Goal: Book appointment/travel/reservation

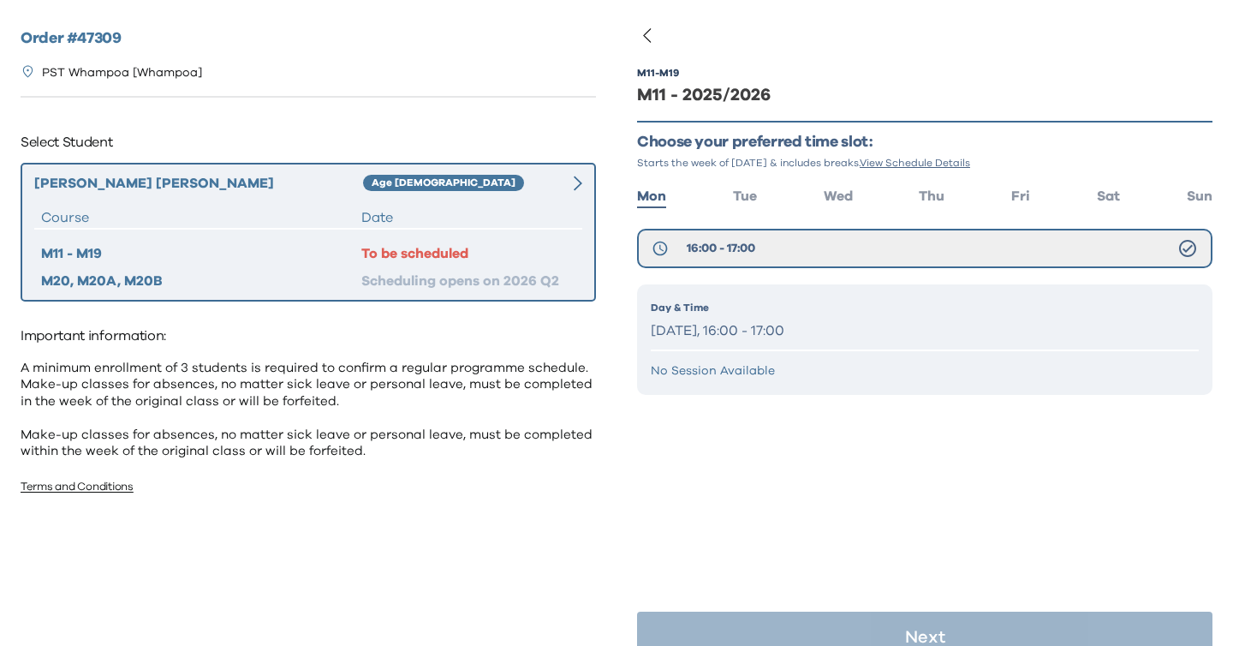
scroll to position [34, 0]
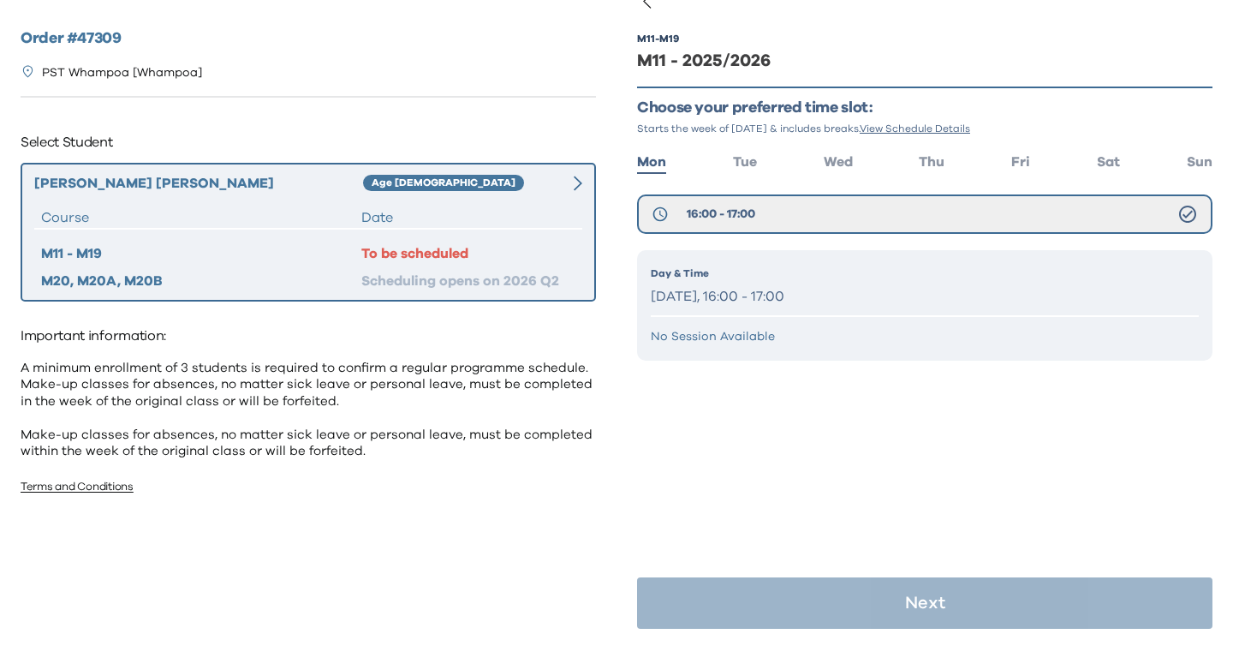
click at [656, 312] on div "Day & Time [DATE], 16:00 - 17:00 No Session Available" at bounding box center [925, 305] width 576 height 110
click at [656, 312] on div "Day & Time Monday, 16:00 - 17:00 No Session Available" at bounding box center [925, 305] width 576 height 110
click at [754, 348] on div "Day & Time Monday, 16:00 - 17:00 No Session Available" at bounding box center [925, 305] width 576 height 110
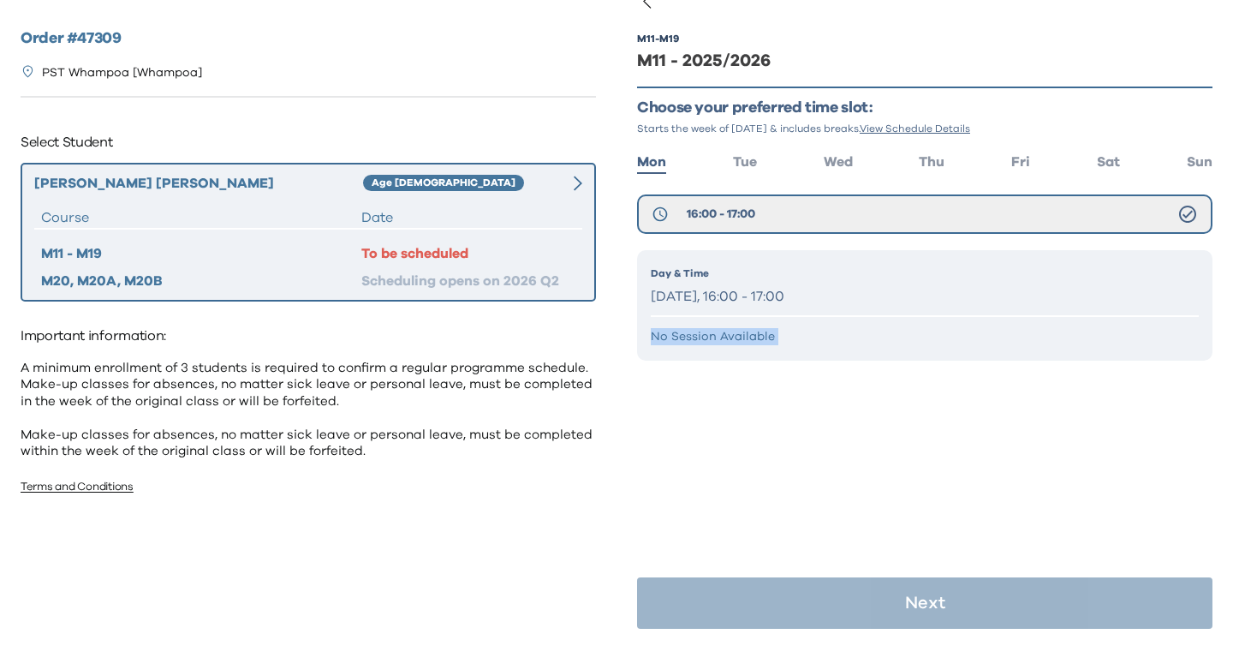
click at [754, 348] on div "Day & Time Monday, 16:00 - 17:00 No Session Available" at bounding box center [925, 305] width 576 height 110
click at [781, 284] on div "Day & Time Monday, 16:00 - 17:00" at bounding box center [925, 288] width 548 height 44
click at [940, 352] on div "Day & Time Monday, 16:00 - 17:00 No Session Available" at bounding box center [925, 305] width 576 height 110
click at [564, 200] on div "Matias Lee Age 4-5 Course Date M11 - M19 To be scheduled M20, M20A, M20B Schedu…" at bounding box center [309, 232] width 576 height 139
click at [740, 175] on div "M11 - M19 M11 - 2025/2026 Choose your preferred time slot: Starts the week of S…" at bounding box center [925, 222] width 576 height 431
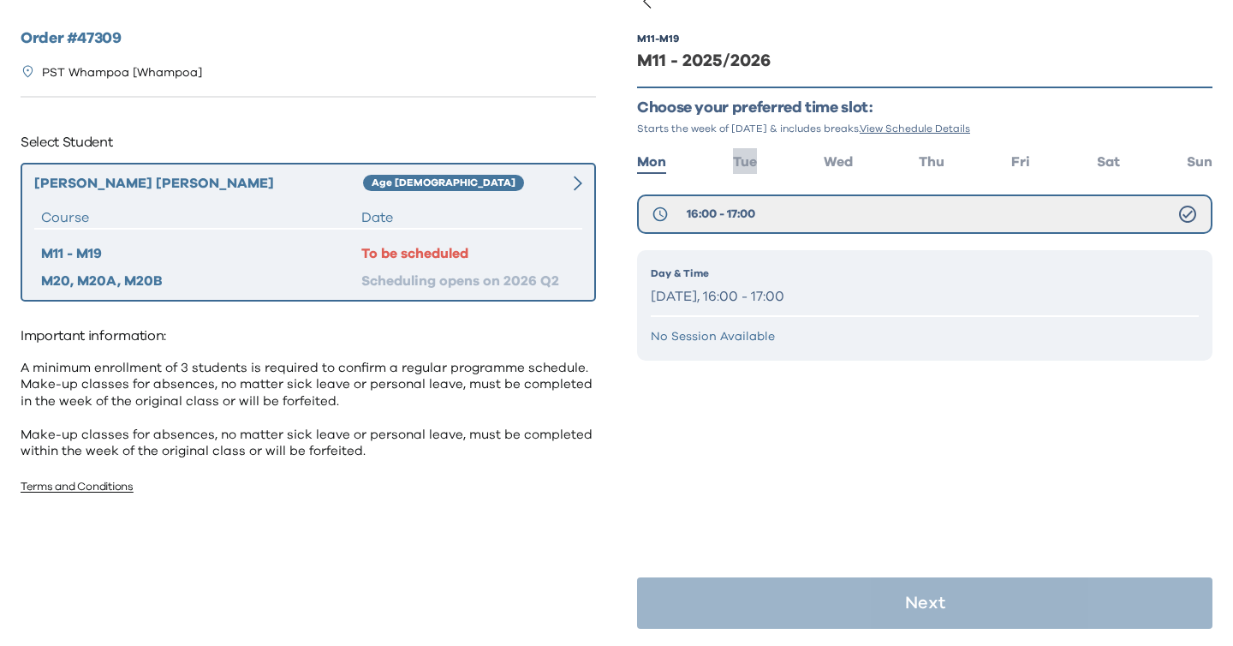
click at [743, 166] on span "Tue" at bounding box center [745, 162] width 24 height 14
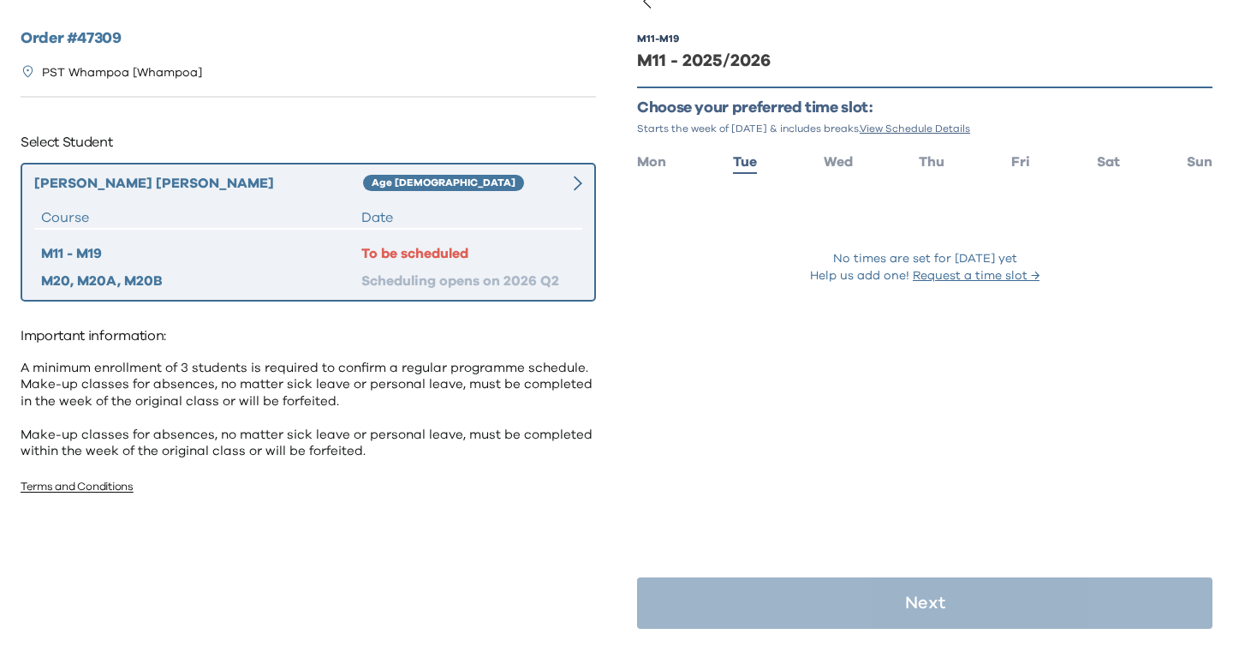
click at [816, 156] on ul "Mon Tue Wed Thu Fri Sat Sun" at bounding box center [925, 160] width 576 height 25
click at [840, 160] on span "Wed" at bounding box center [838, 162] width 29 height 14
click at [929, 176] on div "M11 - M19 M11 - 2025/2026 Choose your preferred time slot: Starts the week of S…" at bounding box center [925, 180] width 576 height 346
click at [933, 167] on span "Thu" at bounding box center [932, 162] width 26 height 14
click at [1023, 168] on span "Fri" at bounding box center [1021, 162] width 19 height 14
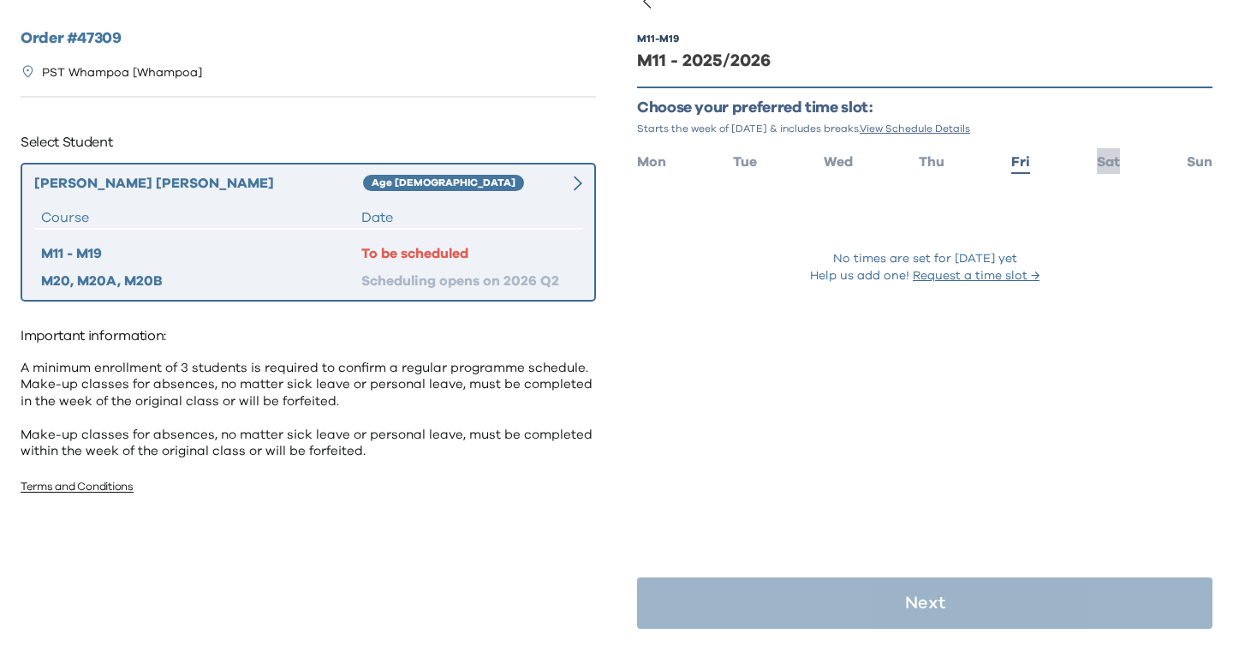
click at [1108, 164] on span "Sat" at bounding box center [1108, 162] width 23 height 14
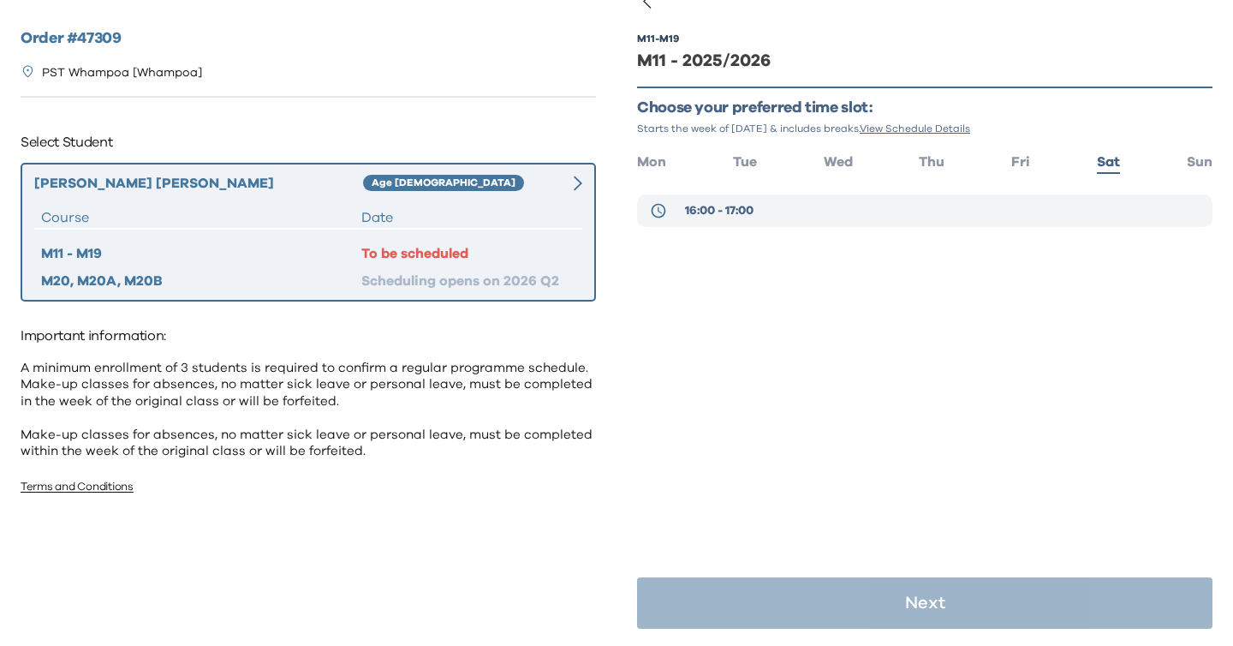
click at [992, 196] on button "16:00 - 17:00" at bounding box center [925, 210] width 576 height 33
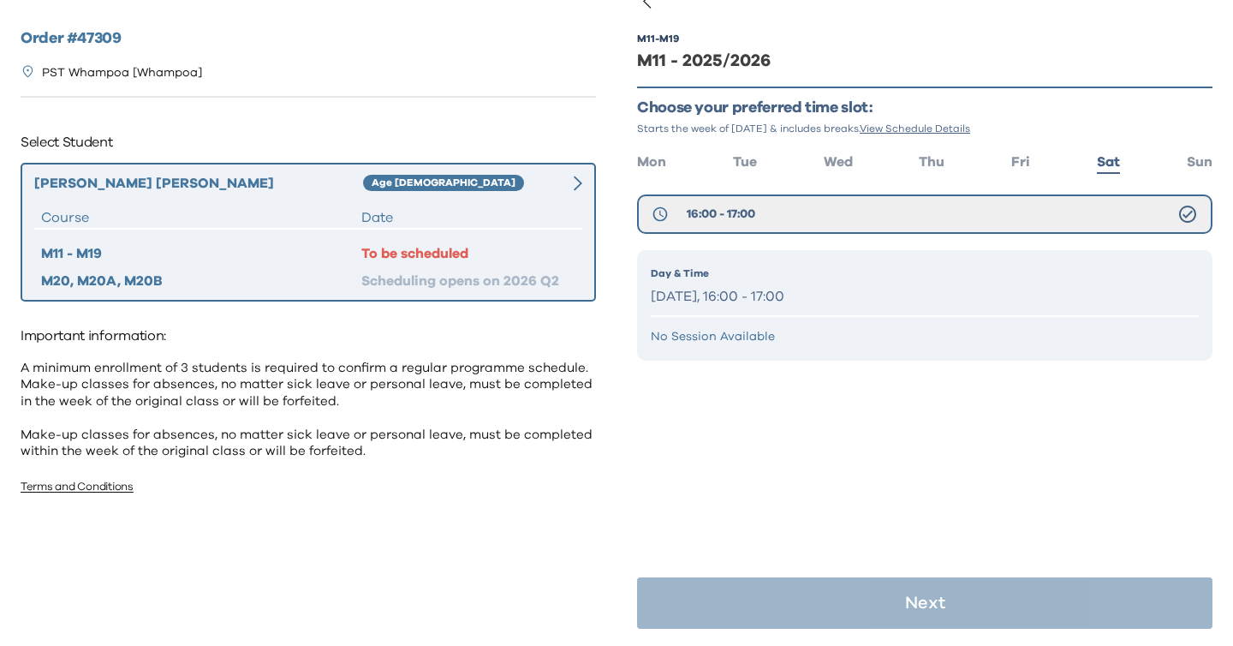
click at [877, 321] on div "Day & Time Saturday, 16:00 - 17:00 No Session Available" at bounding box center [925, 305] width 576 height 110
click at [865, 344] on p "No Session Available" at bounding box center [925, 336] width 548 height 17
click at [1201, 160] on span "Sun" at bounding box center [1200, 162] width 26 height 14
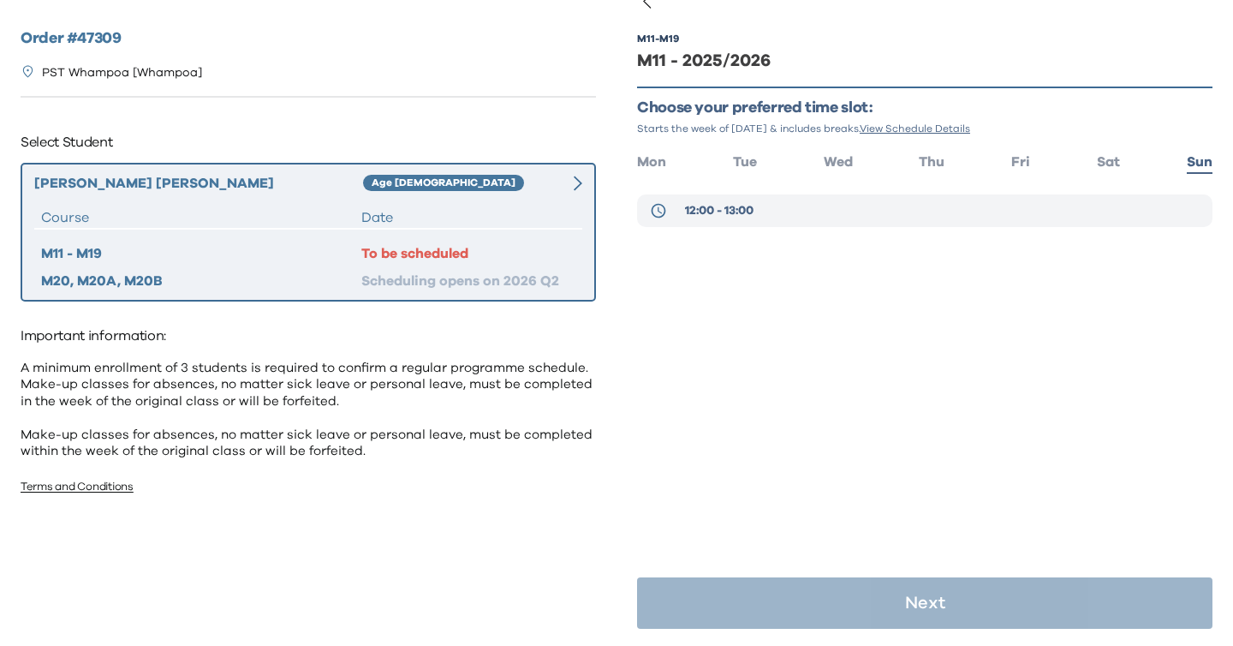
click at [1049, 208] on button "12:00 - 13:00" at bounding box center [925, 210] width 576 height 33
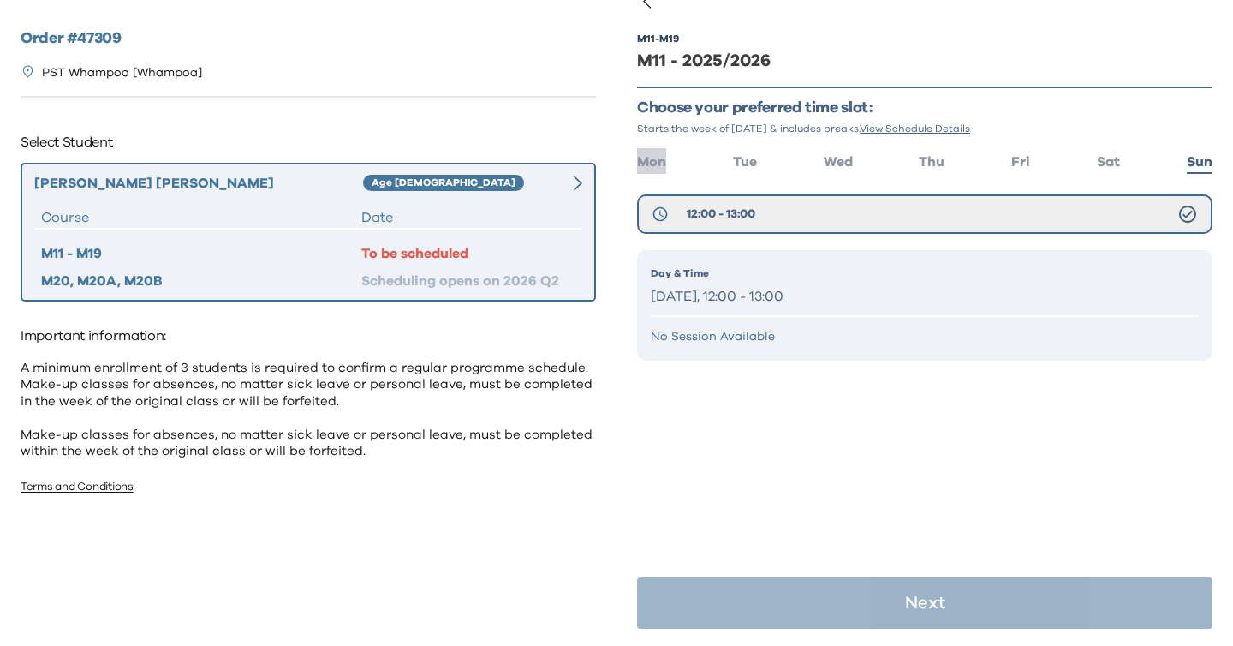
click at [643, 173] on li "Mon" at bounding box center [651, 160] width 29 height 25
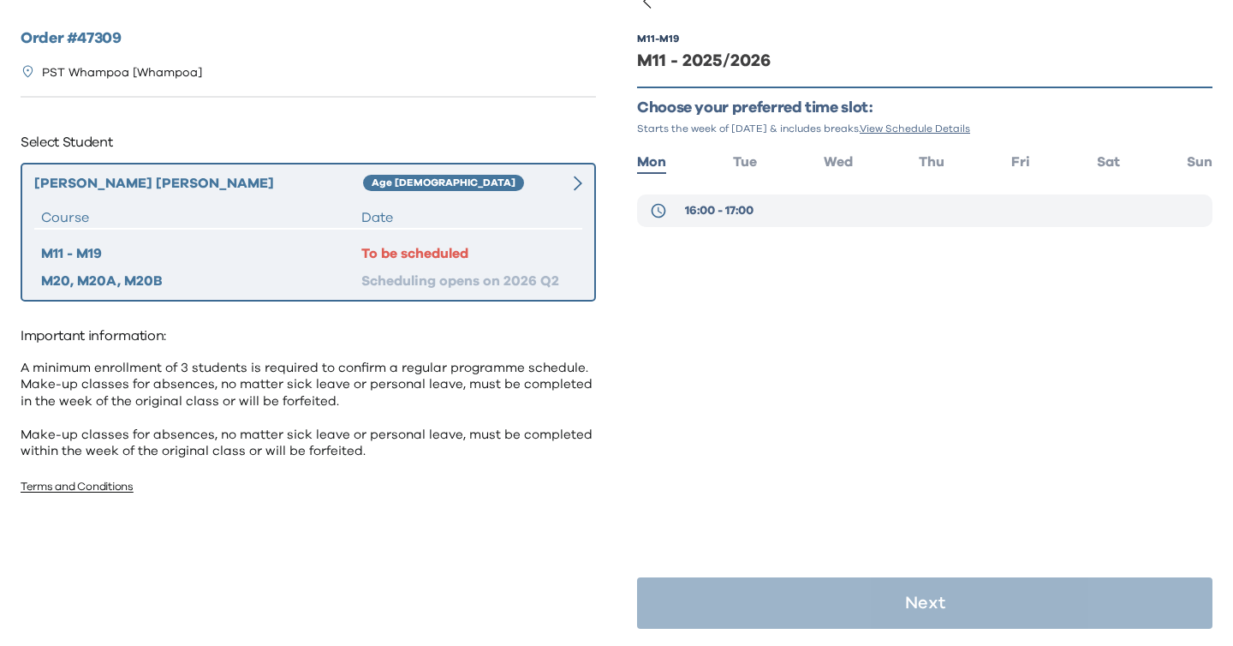
click at [717, 219] on button "16:00 - 17:00" at bounding box center [925, 210] width 576 height 33
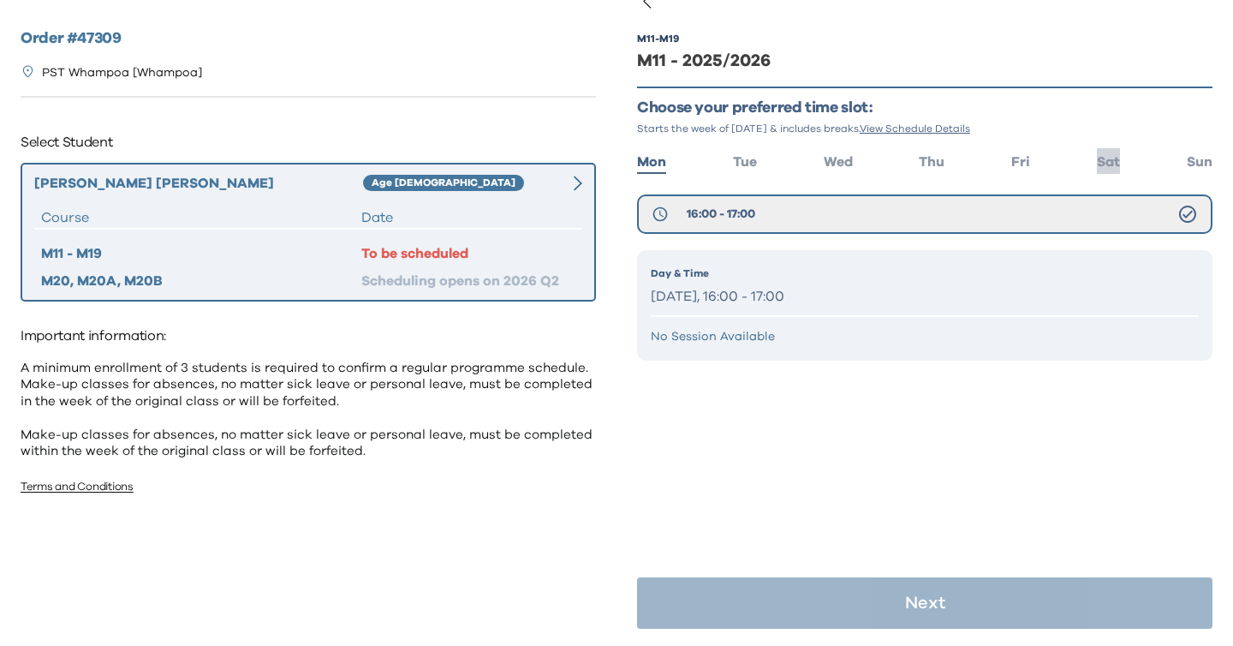
click at [1111, 170] on li "Sat" at bounding box center [1108, 160] width 23 height 25
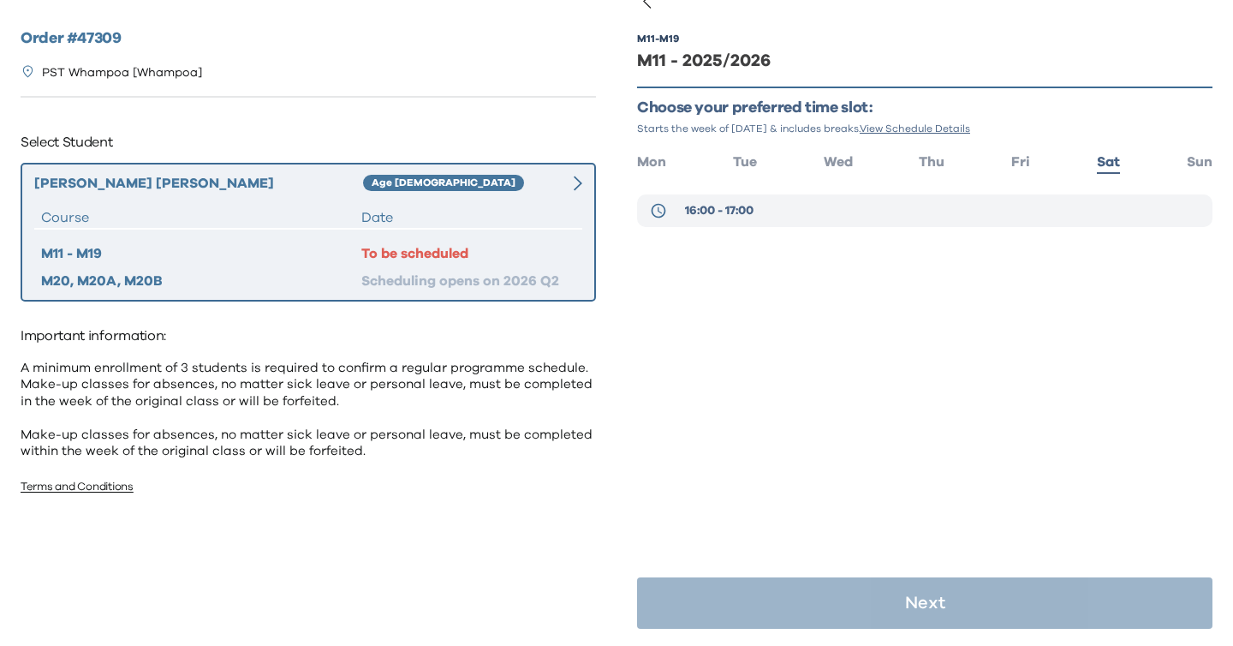
click at [868, 212] on button "16:00 - 17:00" at bounding box center [925, 210] width 576 height 33
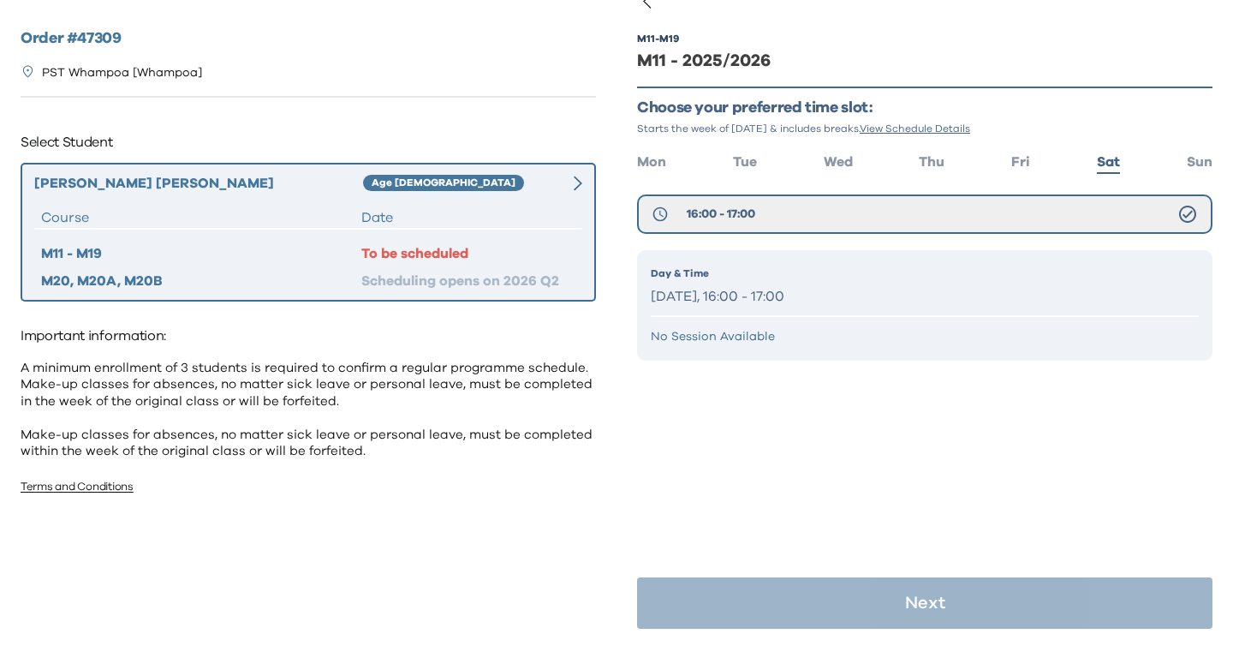
click at [1213, 172] on div "M11 - M19 M11 - 2025/2026 Choose your preferred time slot: Starts the week of S…" at bounding box center [925, 323] width 617 height 646
click at [1208, 159] on span "Sun" at bounding box center [1200, 162] width 26 height 14
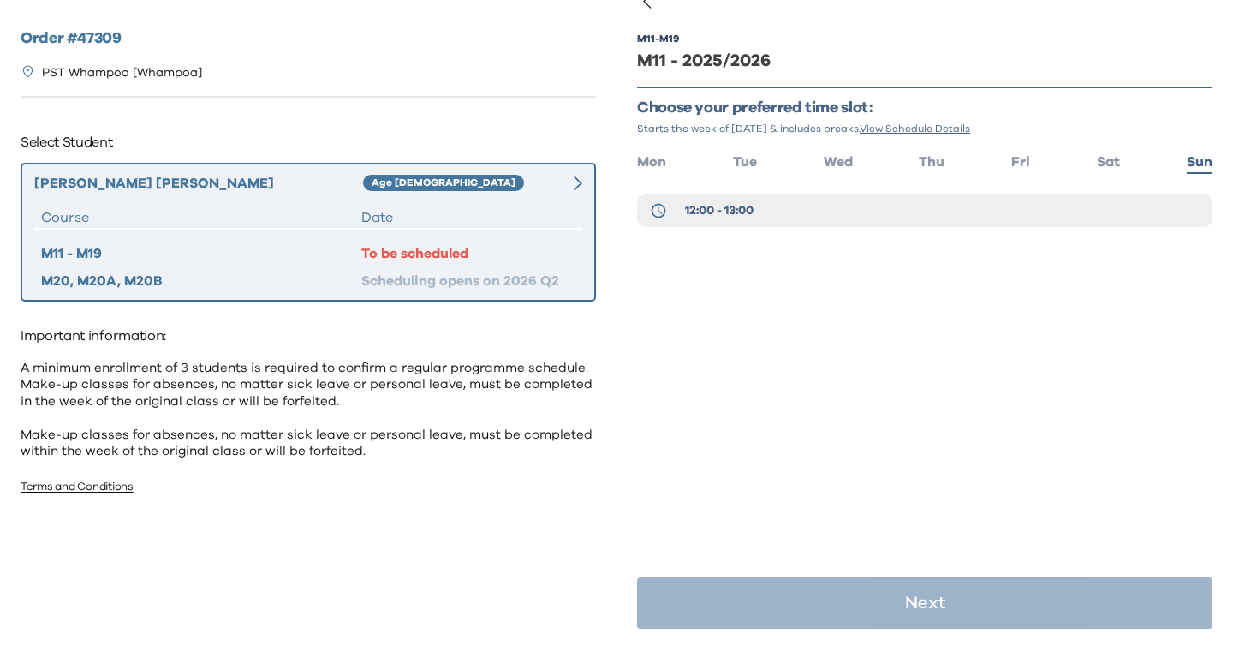
click at [1030, 169] on ul "Mon Tue Wed Thu Fri Sat Sun" at bounding box center [925, 160] width 576 height 25
click at [1021, 194] on button "12:00 - 13:00" at bounding box center [925, 210] width 576 height 33
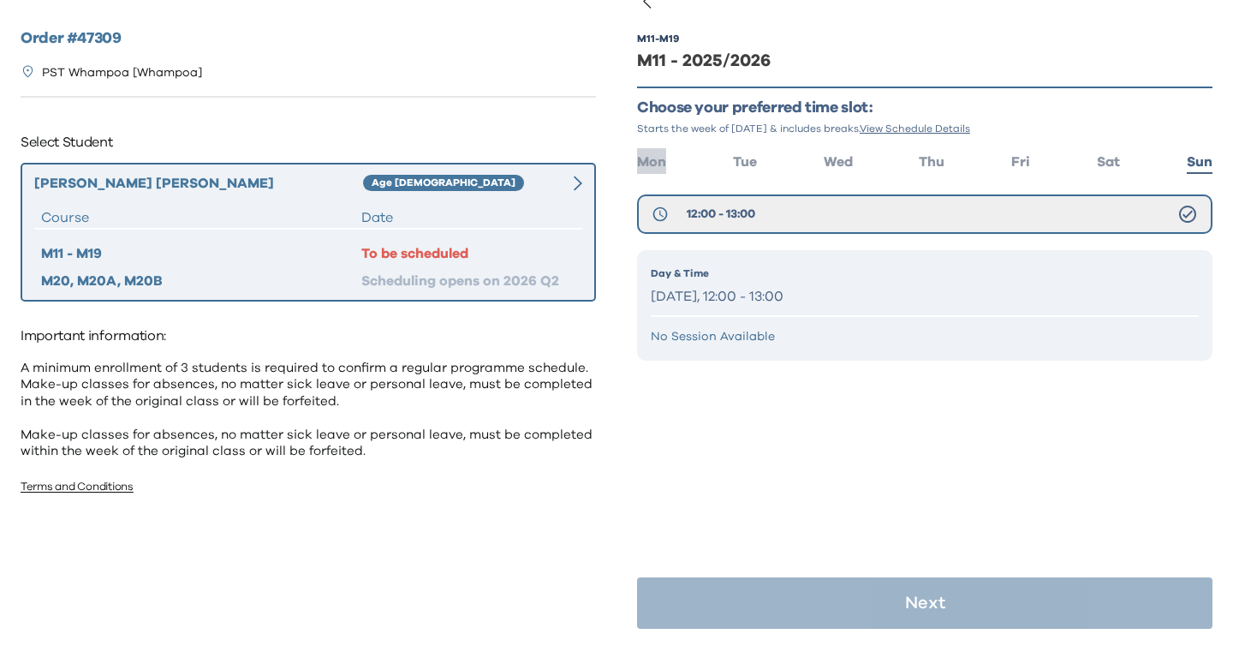
click at [661, 166] on span "Mon" at bounding box center [651, 162] width 29 height 14
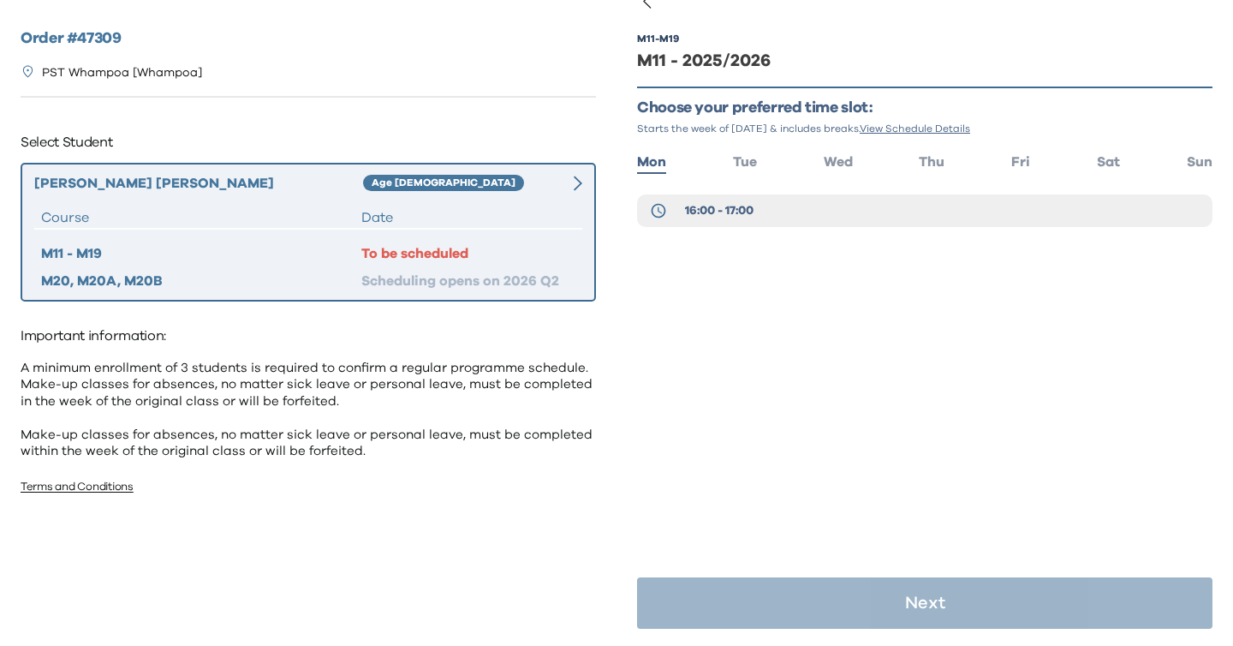
click at [476, 217] on div "Date" at bounding box center [468, 217] width 214 height 21
click at [696, 213] on span "16:00 - 17:00" at bounding box center [719, 210] width 69 height 17
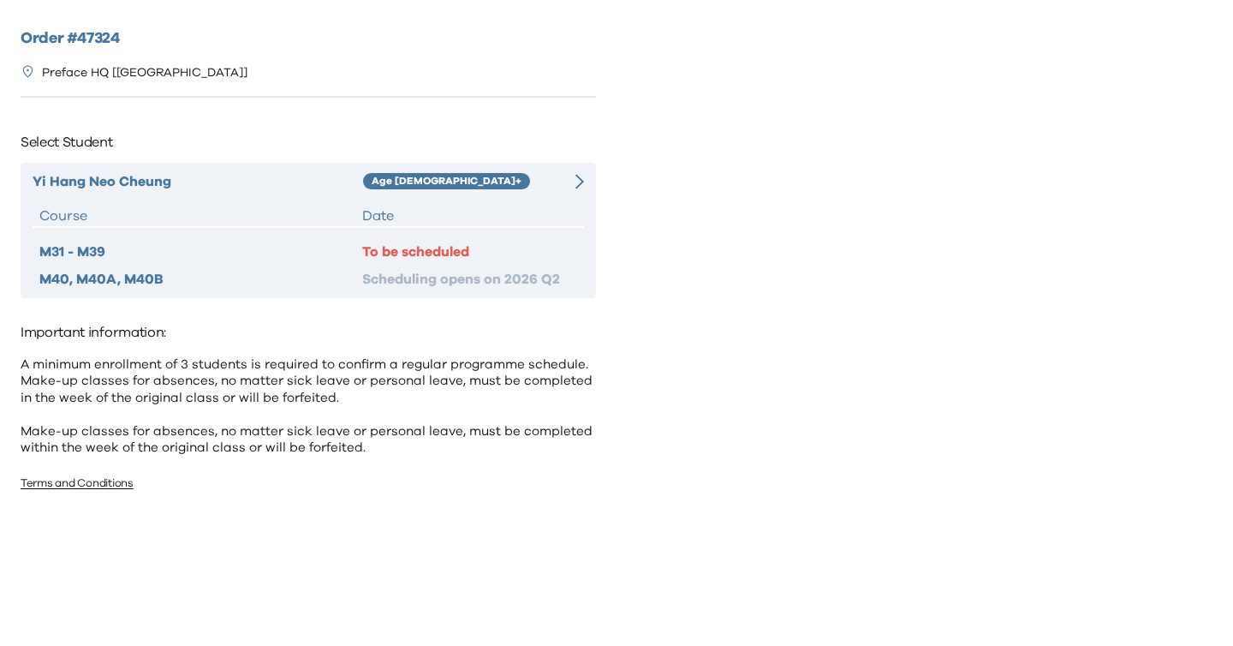
click at [525, 196] on div "Yi Hang Neo [PERSON_NAME] Age [DEMOGRAPHIC_DATA]+ Course Date M31 - M39 To be s…" at bounding box center [309, 230] width 576 height 135
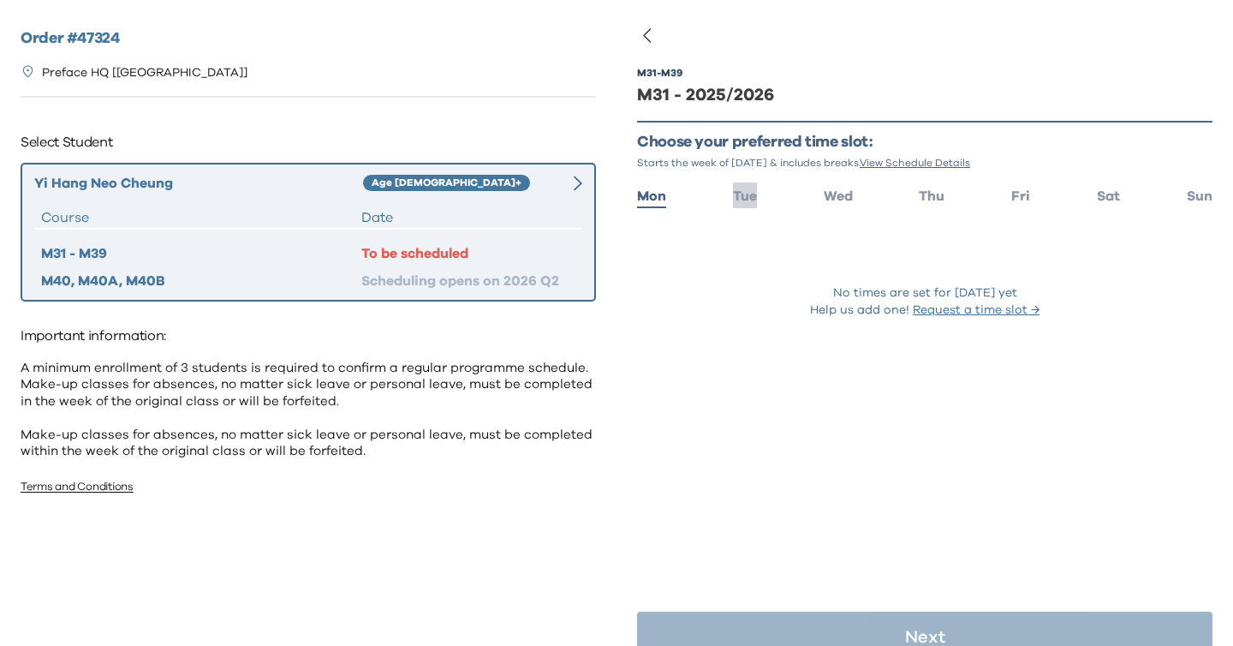
click at [746, 192] on span "Tue" at bounding box center [745, 196] width 24 height 14
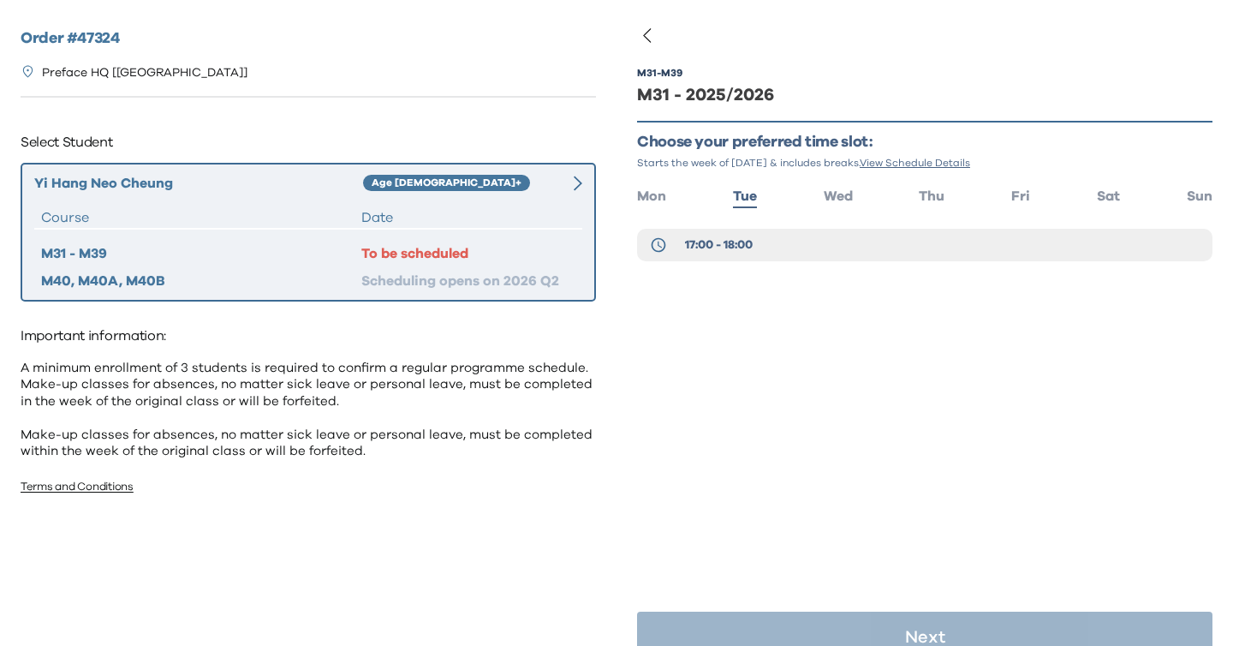
click at [835, 208] on div "M31 - M39 M31 - 2025/2026 Choose your preferred time slot: Starts the week of […" at bounding box center [925, 189] width 576 height 296
click at [851, 188] on li "Wed" at bounding box center [838, 194] width 29 height 25
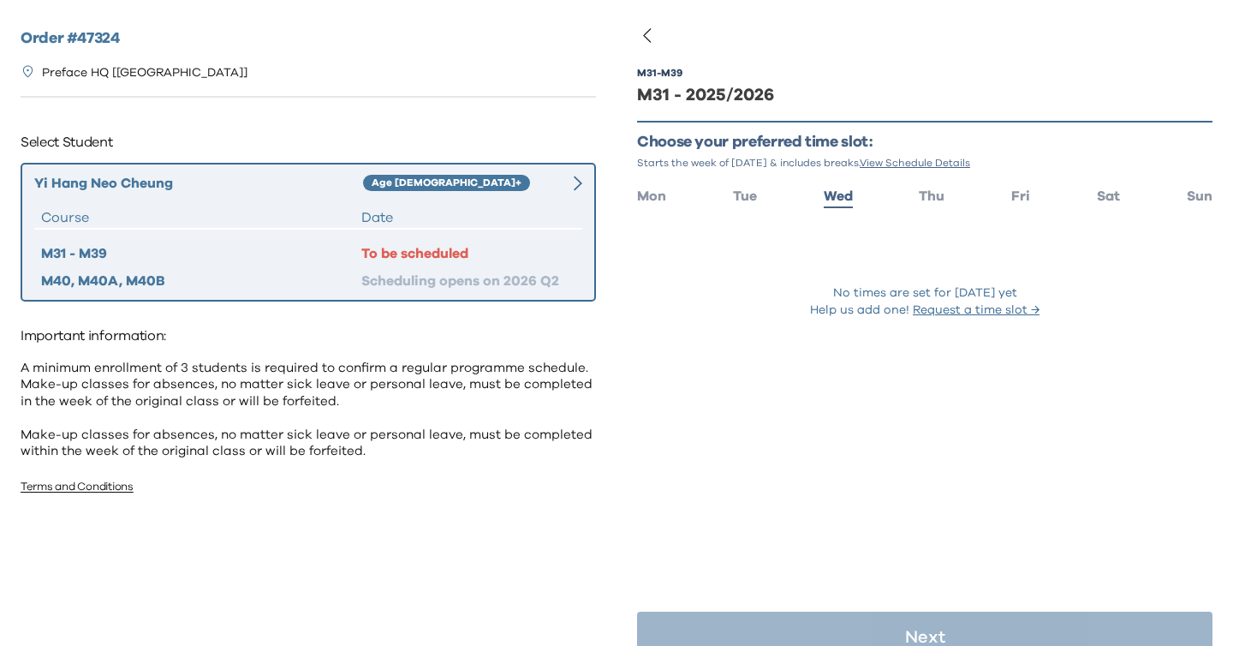
click at [761, 199] on ul "Mon Tue Wed Thu Fri Sat Sun" at bounding box center [925, 194] width 576 height 25
click at [754, 199] on span "Tue" at bounding box center [745, 196] width 24 height 14
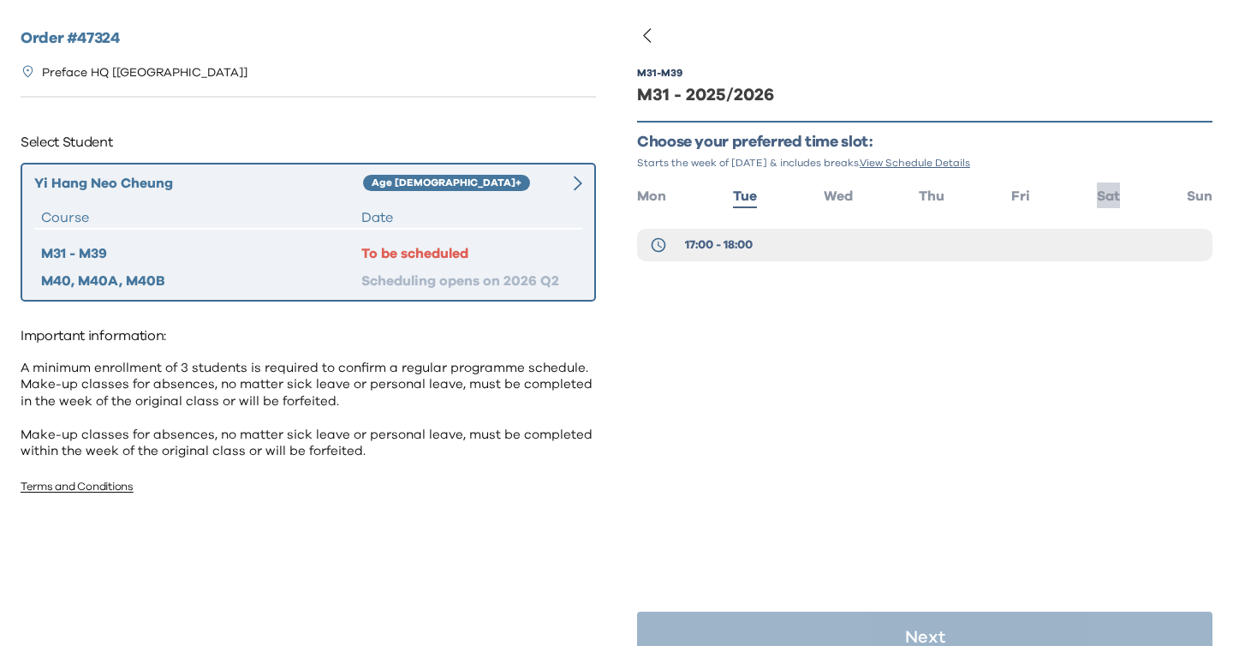
click at [1118, 198] on span "Sat" at bounding box center [1108, 196] width 23 height 14
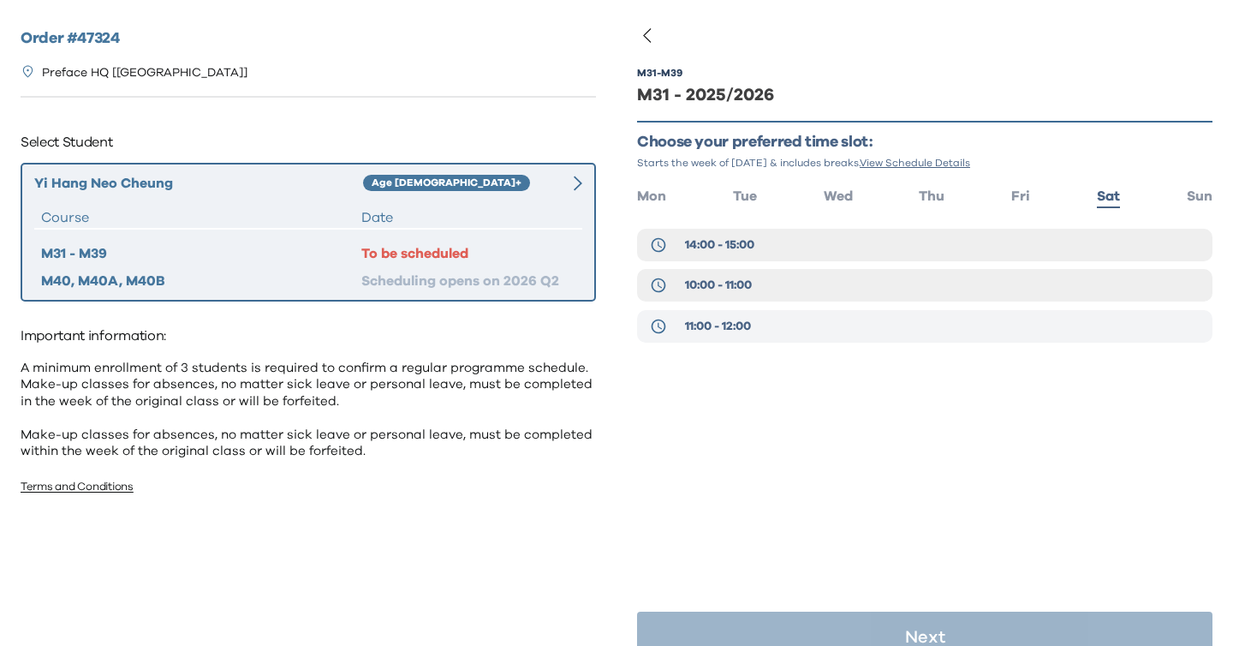
click at [762, 331] on button "11:00 - 12:00" at bounding box center [925, 326] width 576 height 33
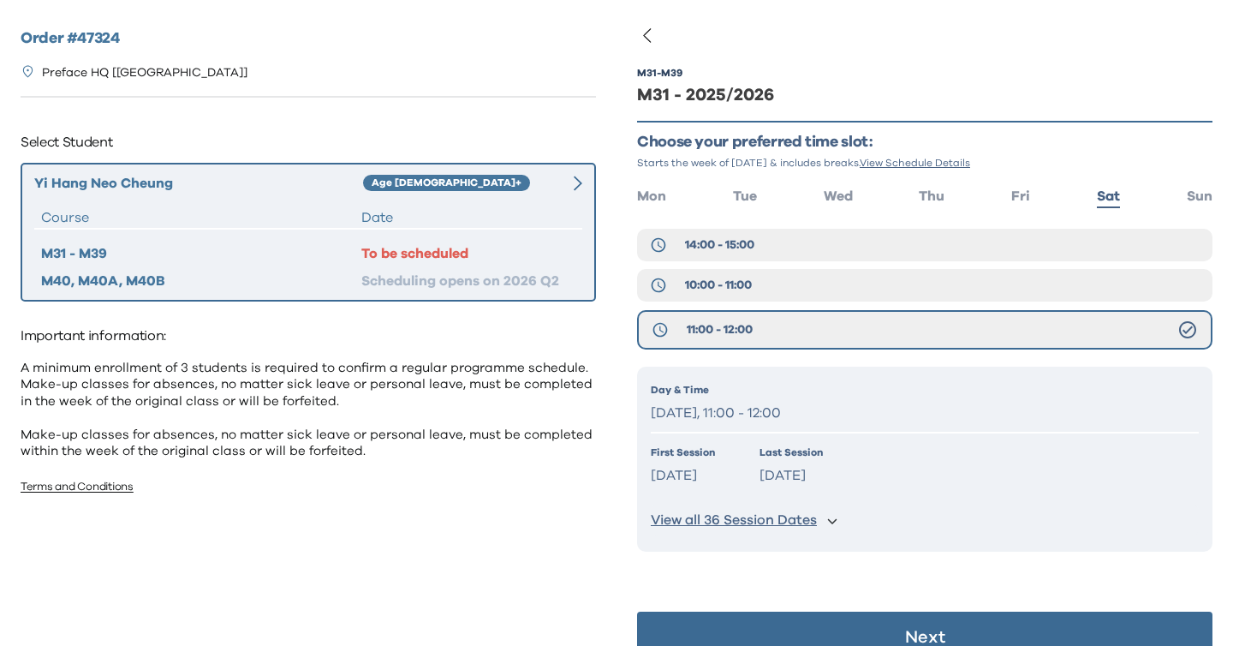
scroll to position [34, 0]
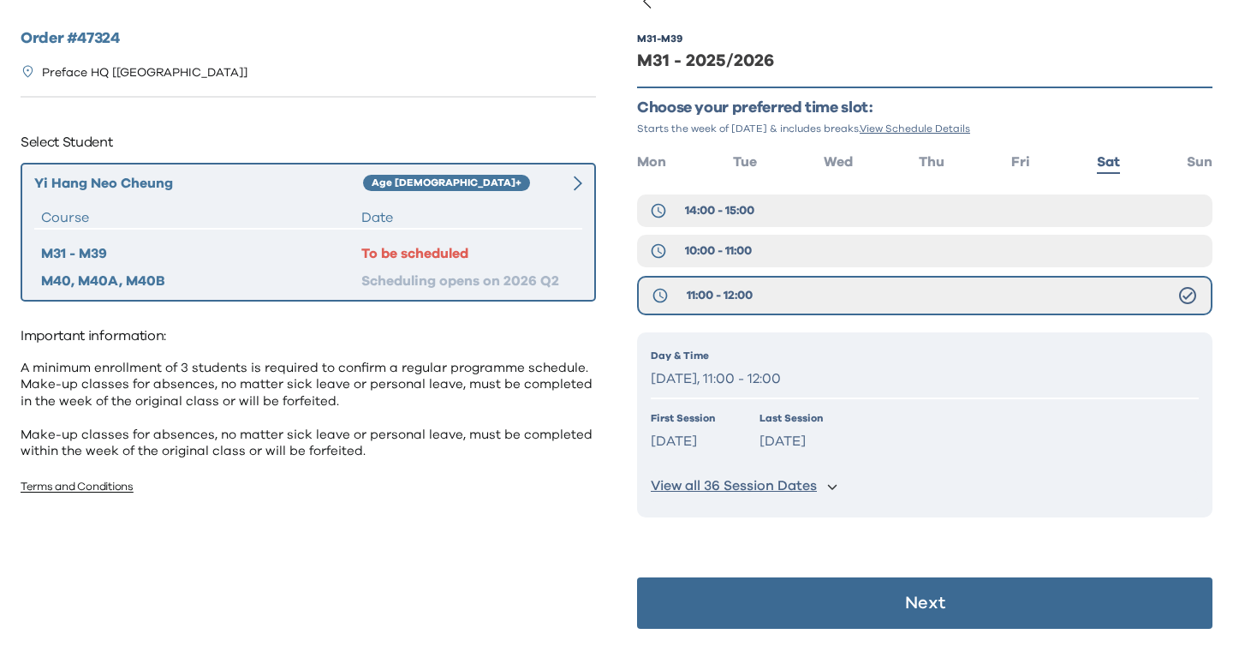
click at [895, 598] on button "Next" at bounding box center [925, 602] width 576 height 51
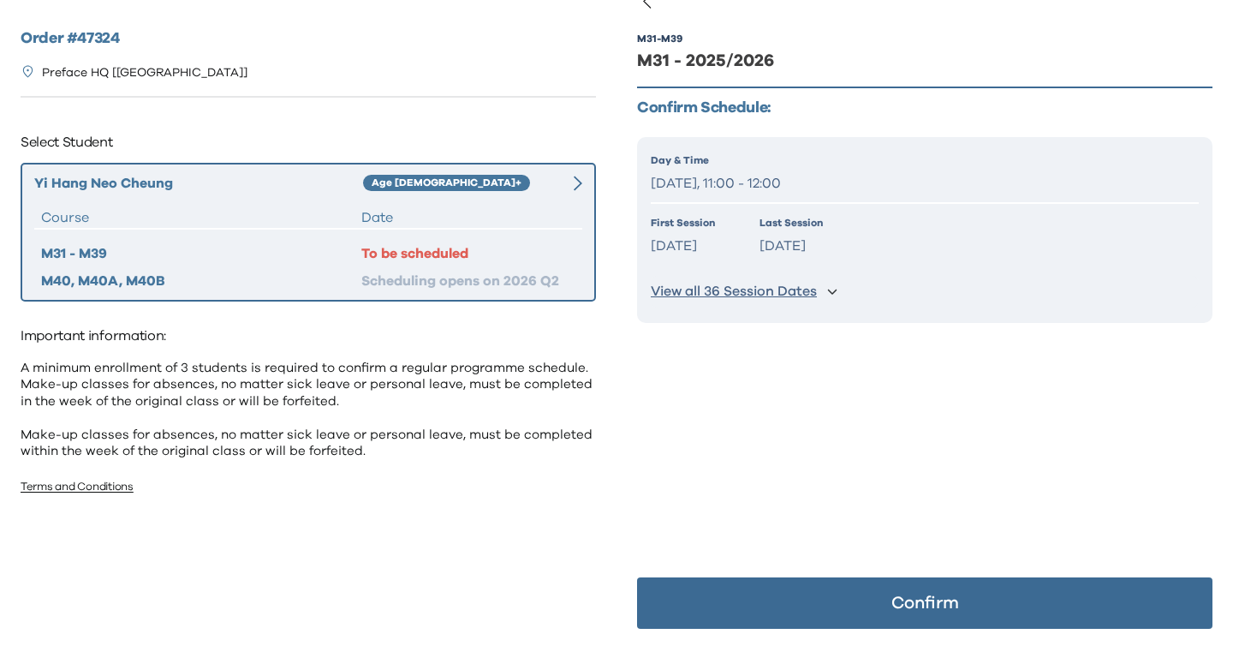
click at [932, 621] on button "Confirm" at bounding box center [925, 602] width 576 height 51
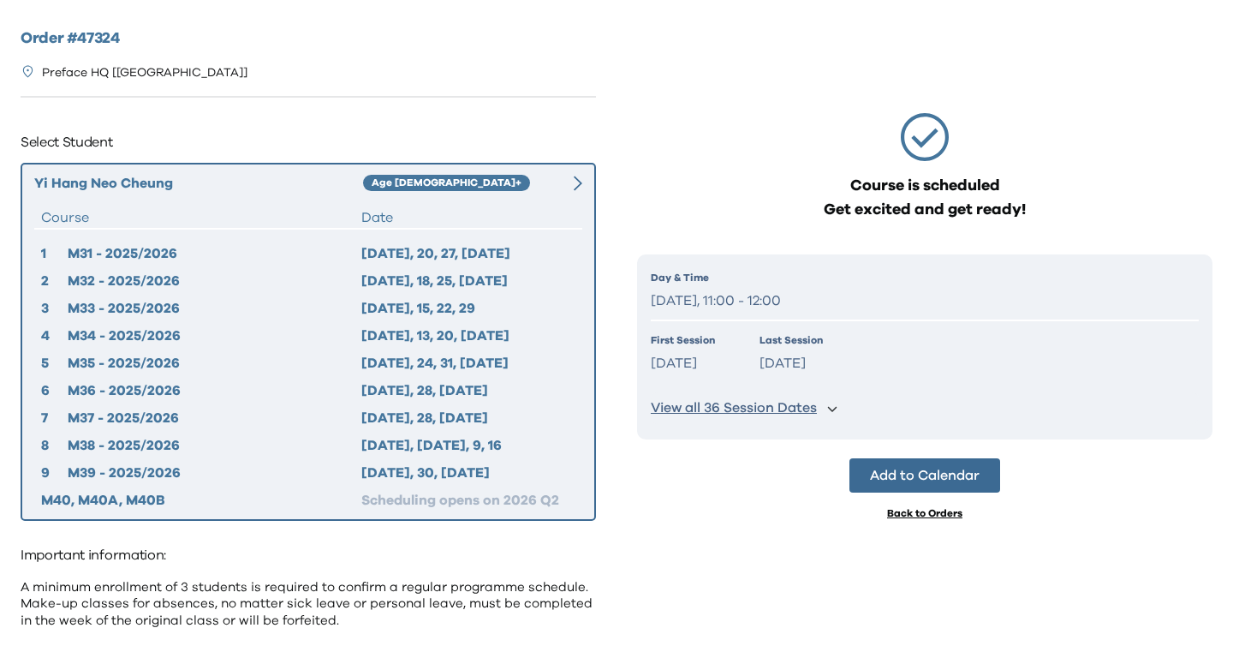
scroll to position [0, 0]
click at [733, 361] on div "First Session [DATE] Last Session [DATE]" at bounding box center [925, 354] width 548 height 44
click at [575, 202] on div "Yi Hang Neo [PERSON_NAME] Age [DEMOGRAPHIC_DATA]+ Course Date 1 M31 - 2025/2026…" at bounding box center [309, 342] width 576 height 358
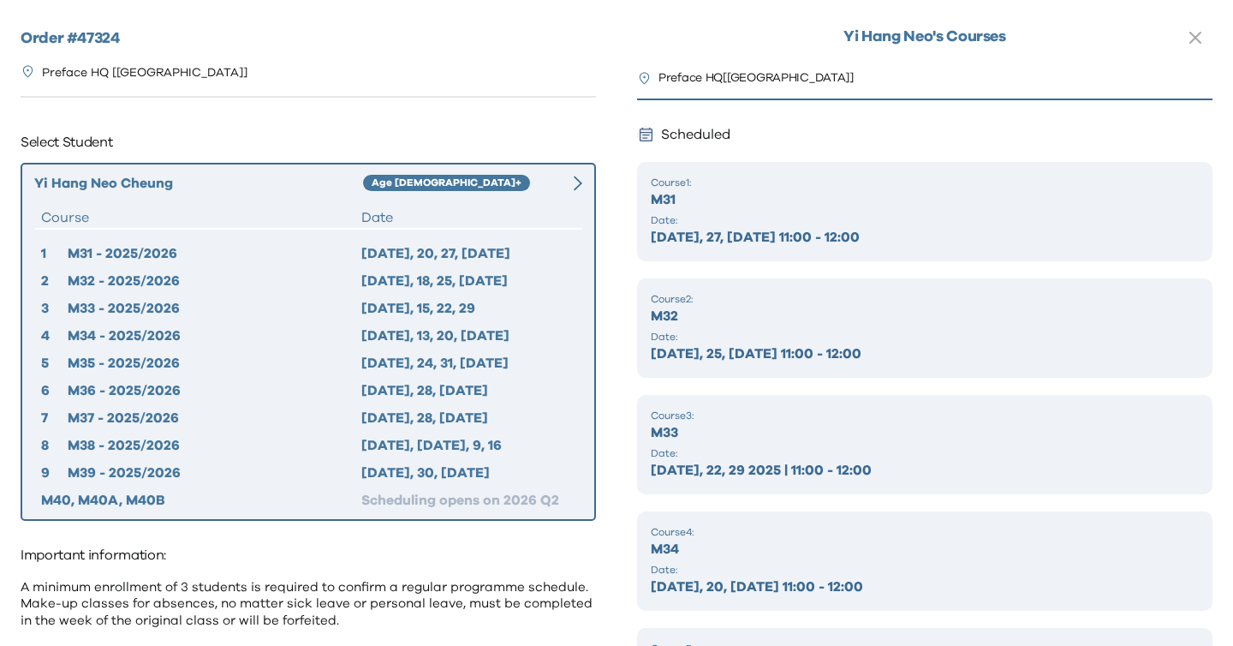
click at [601, 185] on div "Order # 47324 Preface HQ [[GEOGRAPHIC_DATA]] Select Student Yi Hang Neo [PERSON…" at bounding box center [308, 374] width 617 height 748
click at [582, 184] on div "Yi Hang Neo [PERSON_NAME] Age [DEMOGRAPHIC_DATA]+ Course Date 1 M31 - 2025/2026…" at bounding box center [309, 342] width 576 height 358
click at [779, 248] on div "Course 1 : M31 Date: [DATE], 27, [DATE] 11:00 - 12:00" at bounding box center [925, 211] width 576 height 99
click at [424, 188] on div "Age [DEMOGRAPHIC_DATA]+" at bounding box center [459, 183] width 192 height 21
click at [566, 182] on div at bounding box center [568, 183] width 27 height 21
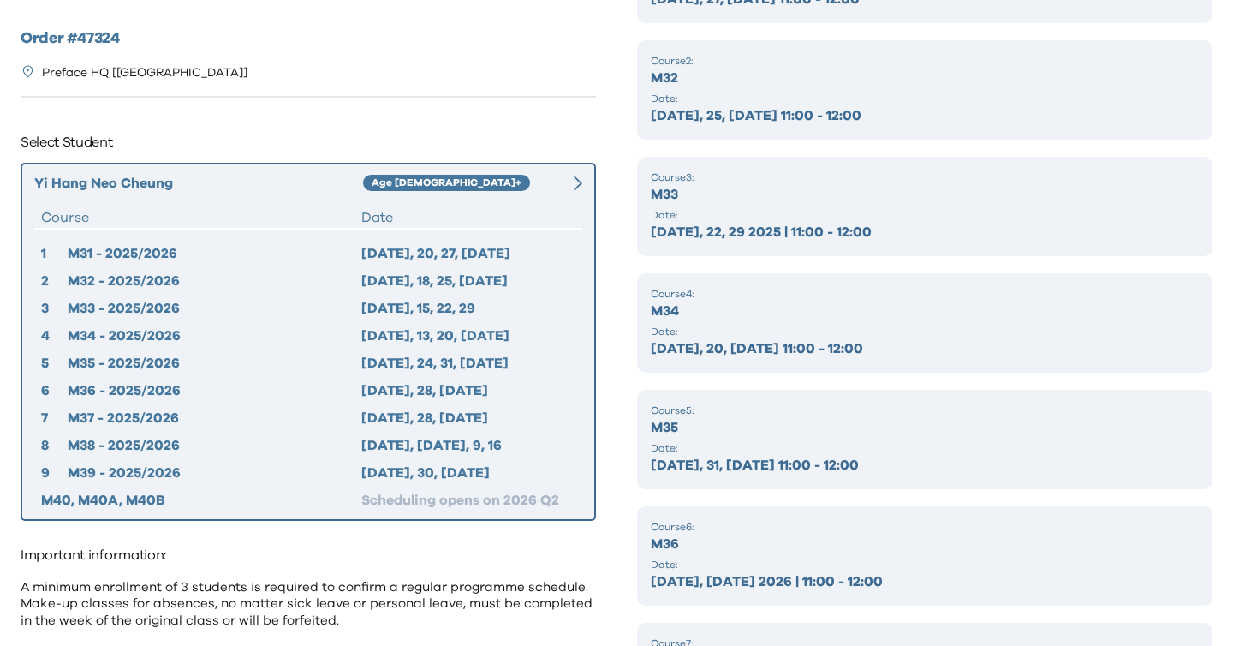
scroll to position [101, 0]
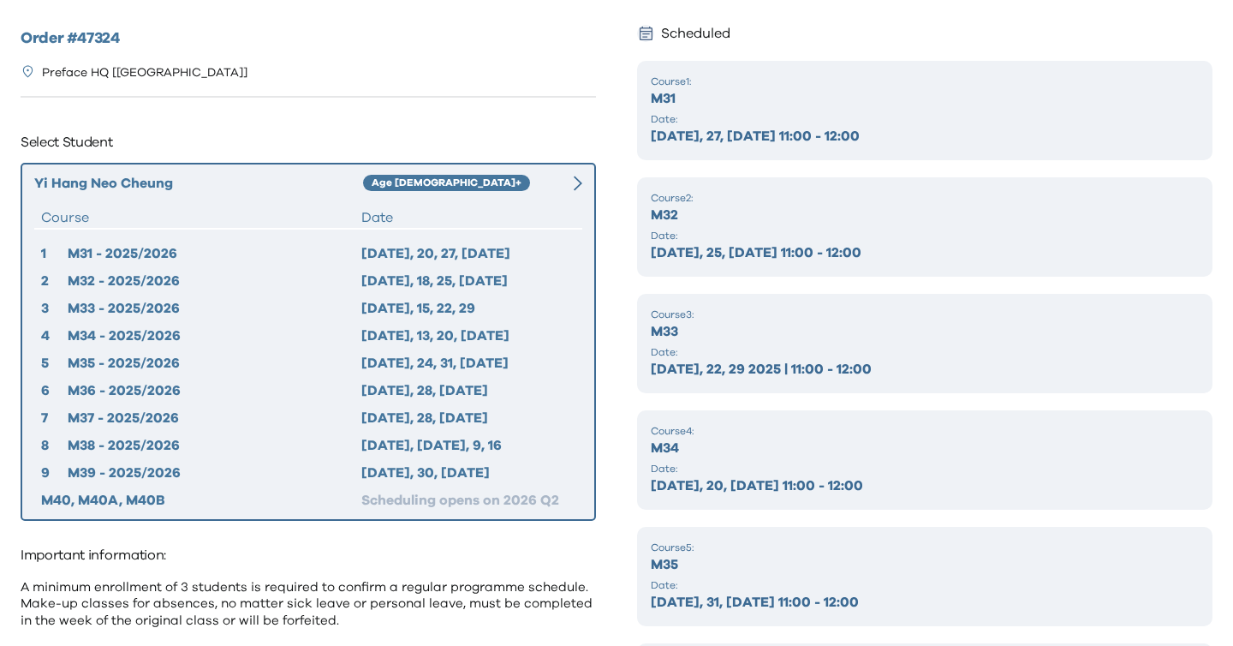
click at [586, 188] on div "Yi Hang Neo [PERSON_NAME] Age [DEMOGRAPHIC_DATA]+ Course Date 1 M31 - 2025/2026…" at bounding box center [309, 342] width 576 height 358
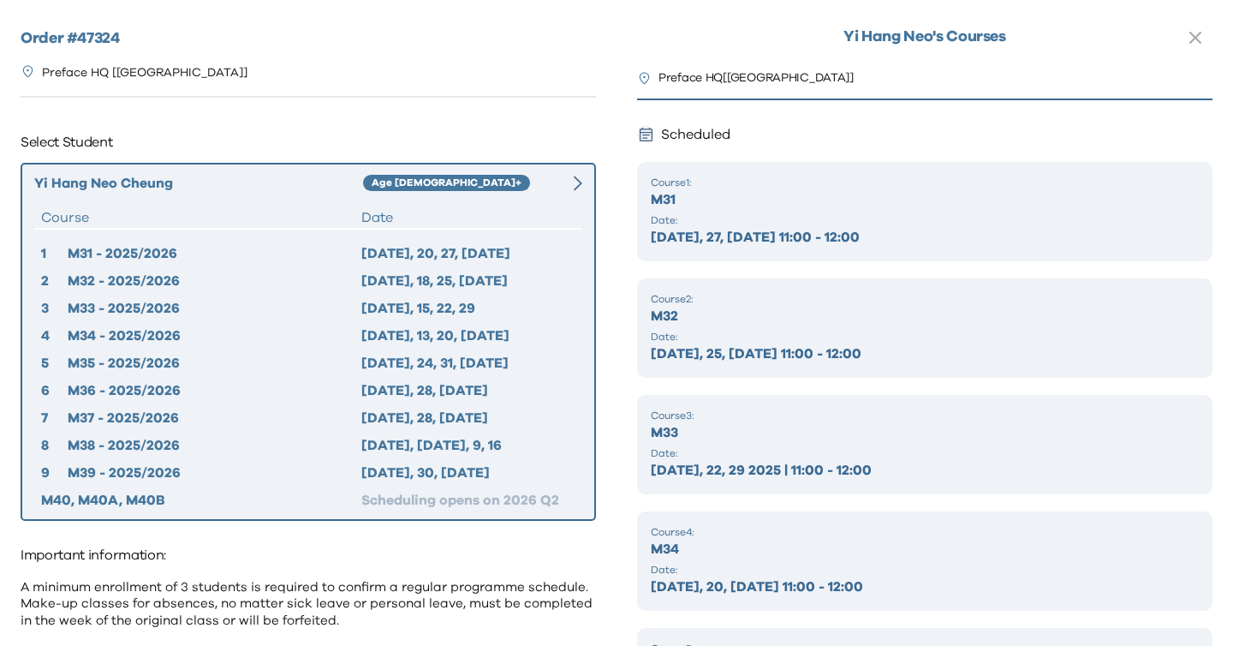
click at [1187, 27] on div "[PERSON_NAME] Neo 's Courses Preface HQ [ [GEOGRAPHIC_DATA] ] Scheduled Course …" at bounding box center [925, 323] width 617 height 646
click at [1198, 33] on icon "button" at bounding box center [1196, 37] width 21 height 21
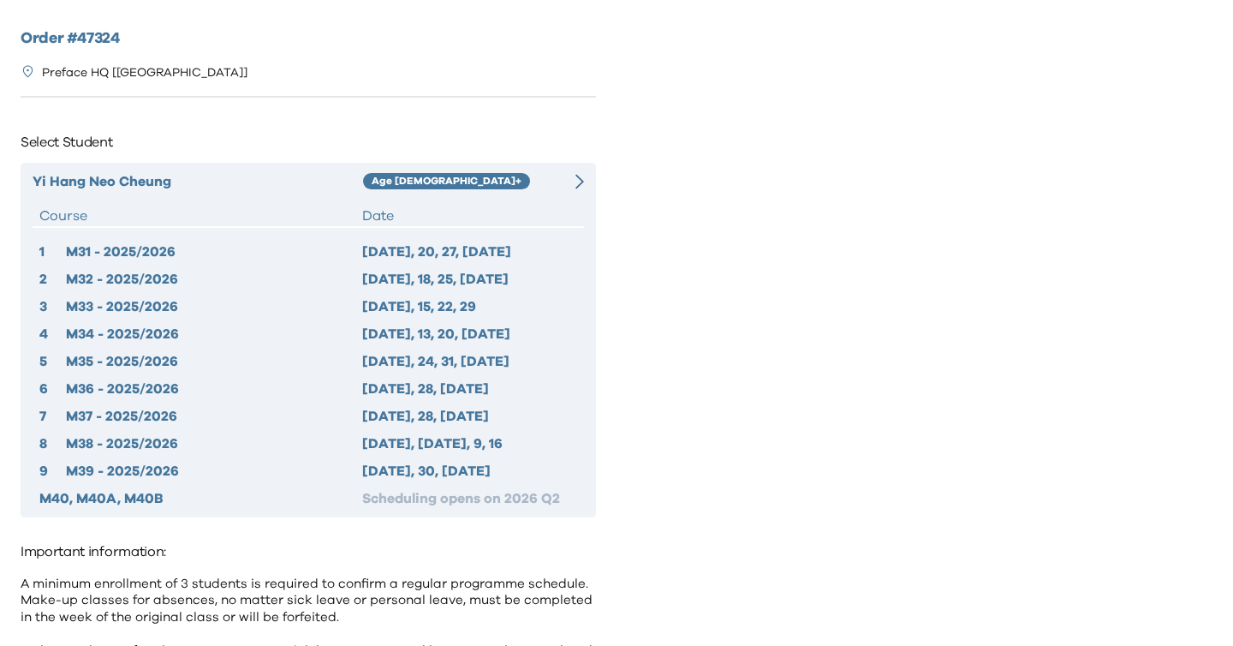
click at [390, 184] on div "Age [DEMOGRAPHIC_DATA]+" at bounding box center [446, 181] width 167 height 17
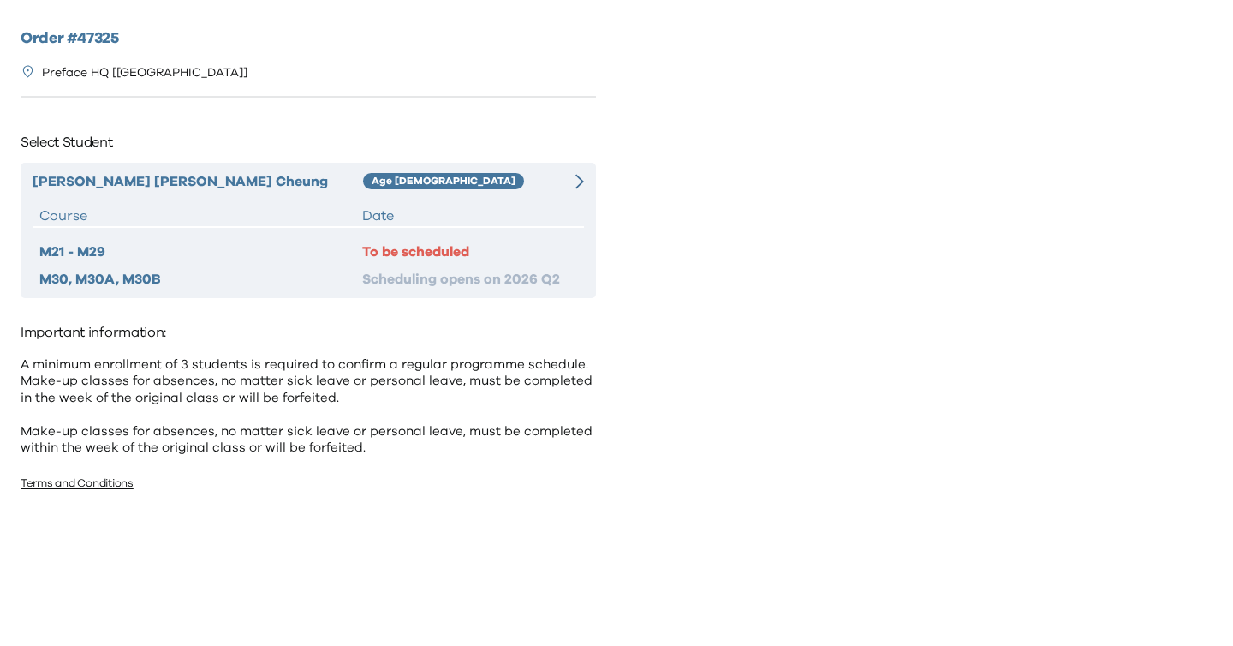
click at [525, 218] on div "Date" at bounding box center [469, 216] width 215 height 21
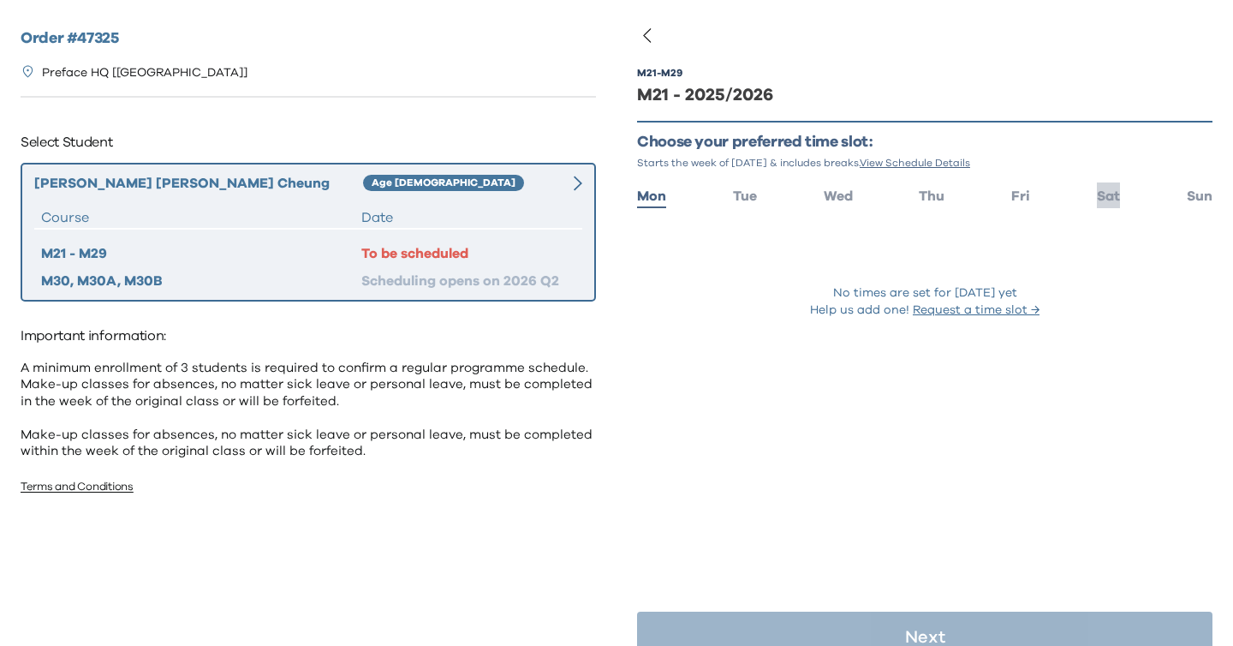
click at [1112, 200] on span "Sat" at bounding box center [1108, 196] width 23 height 14
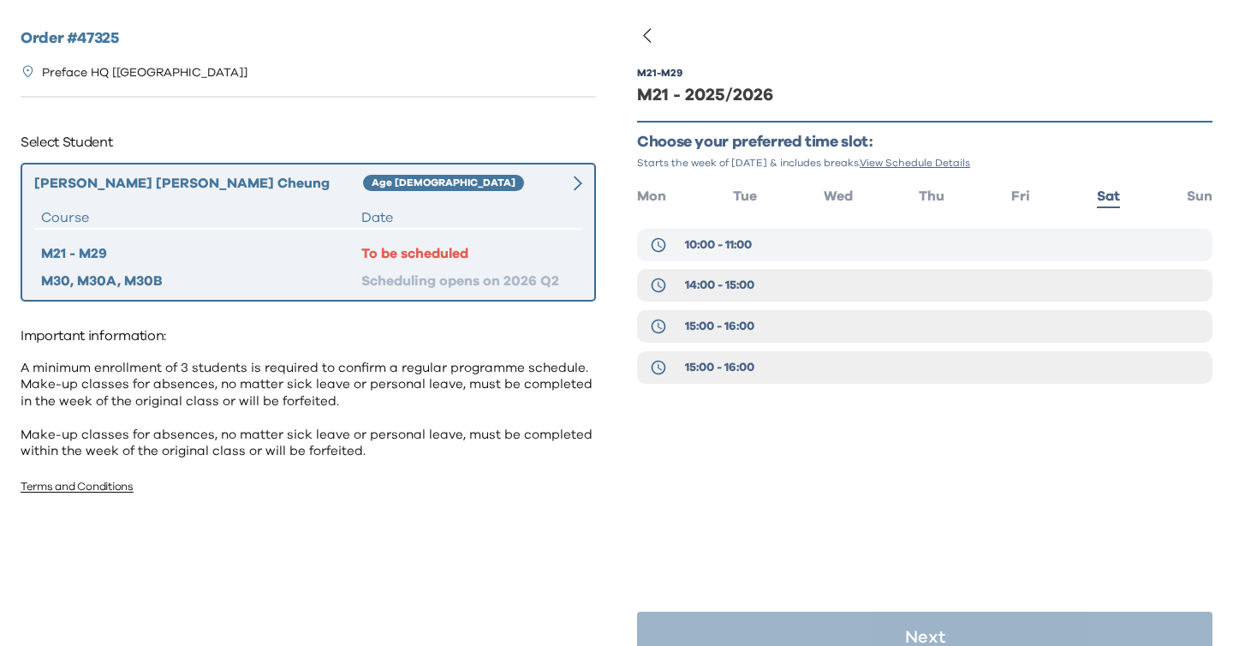
click at [789, 238] on button "10:00 - 11:00" at bounding box center [925, 245] width 576 height 33
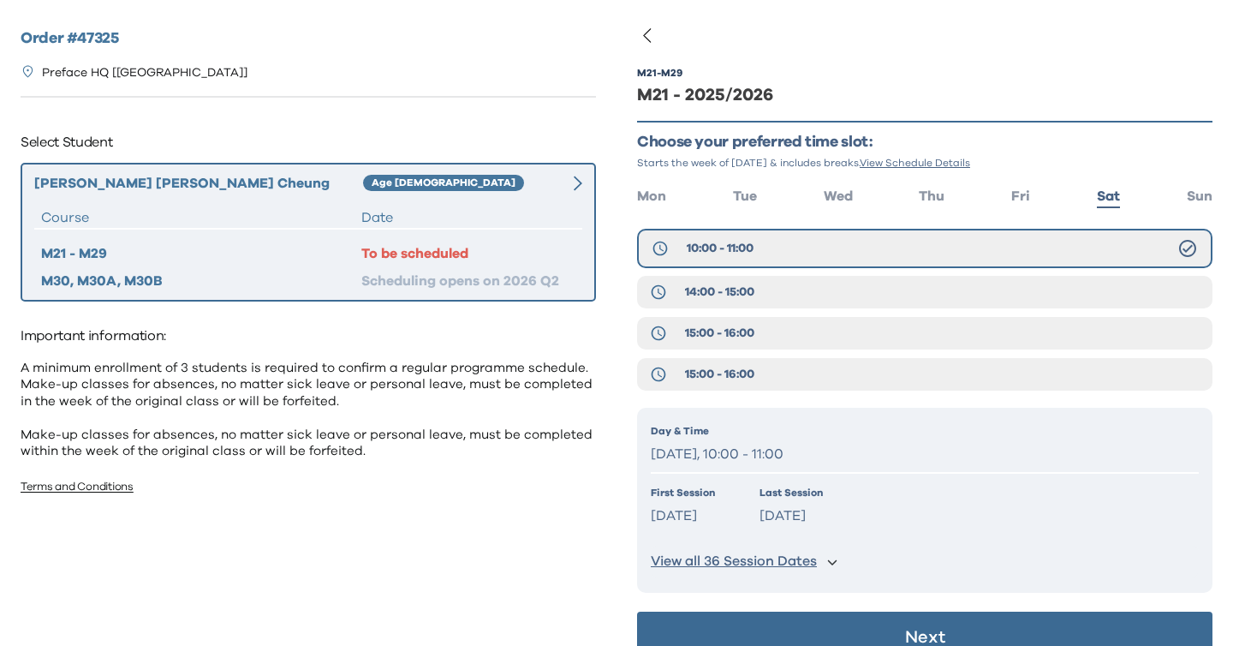
scroll to position [34, 0]
